Goal: Information Seeking & Learning: Find contact information

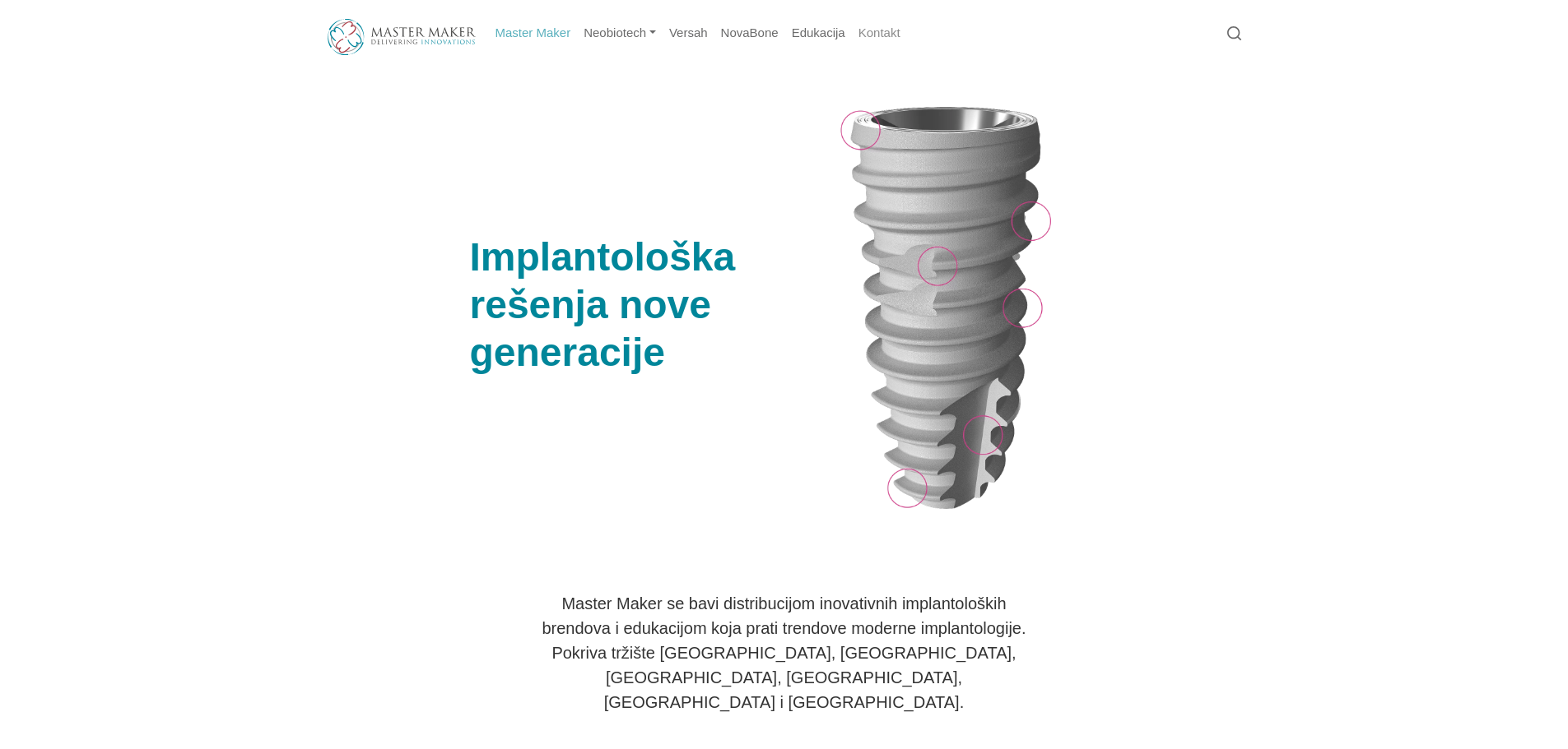
click at [867, 36] on link "Kontakt" at bounding box center [879, 33] width 55 height 32
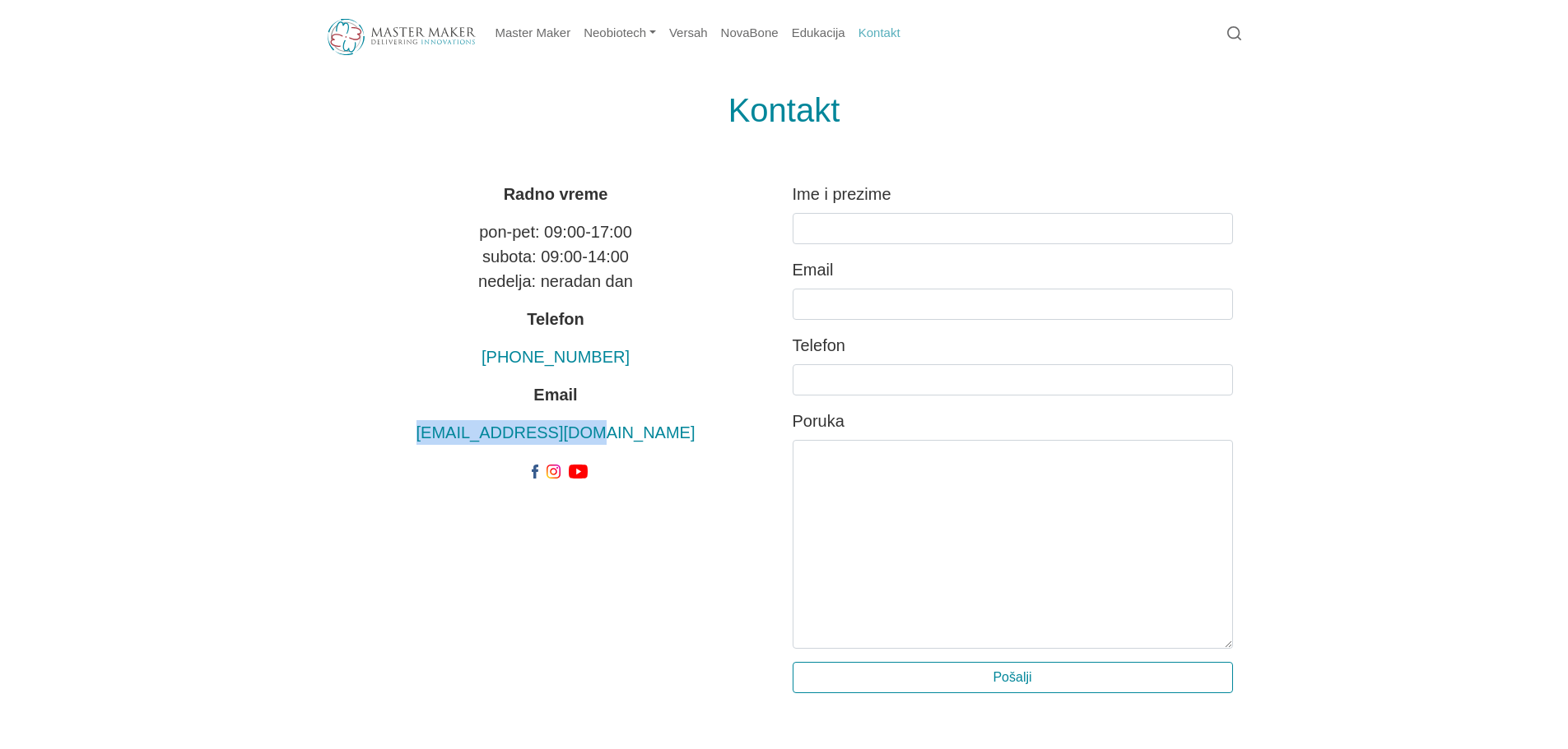
drag, startPoint x: 653, startPoint y: 426, endPoint x: 463, endPoint y: 434, distance: 190.2
click at [463, 434] on p "[EMAIL_ADDRESS][DOMAIN_NAME]" at bounding box center [556, 433] width 440 height 25
copy link "[EMAIL_ADDRESS][DOMAIN_NAME]"
click at [237, 439] on div "Kontakt Radno vreme pon-pet: 09:00-17:00 subota: 09:00-14:00 nedelja: neradan d…" at bounding box center [784, 463] width 1568 height 794
drag, startPoint x: 650, startPoint y: 433, endPoint x: 477, endPoint y: 440, distance: 173.1
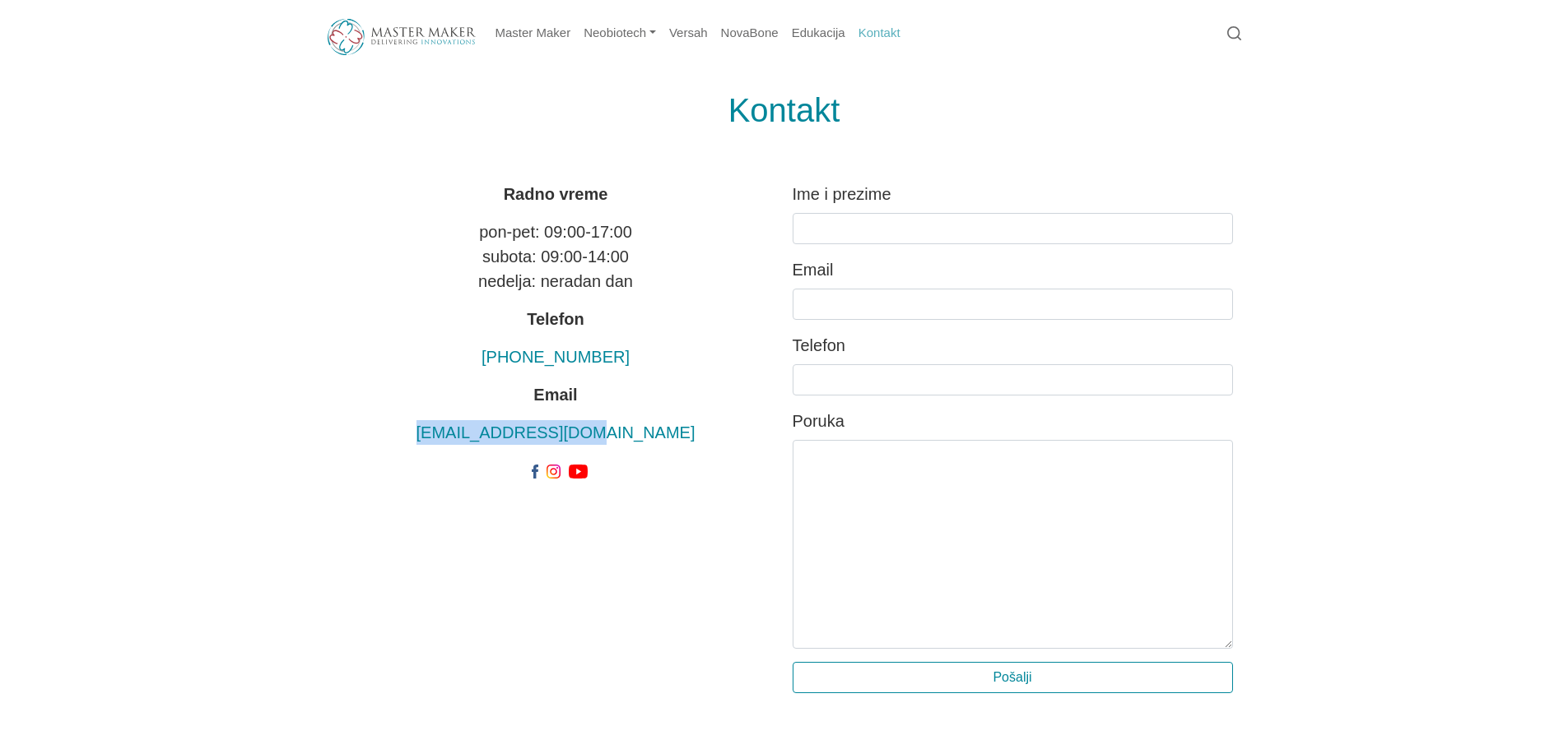
click at [477, 440] on p "[EMAIL_ADDRESS][DOMAIN_NAME]" at bounding box center [556, 433] width 440 height 25
copy link "[EMAIL_ADDRESS][DOMAIN_NAME]"
